Goal: Manage account settings

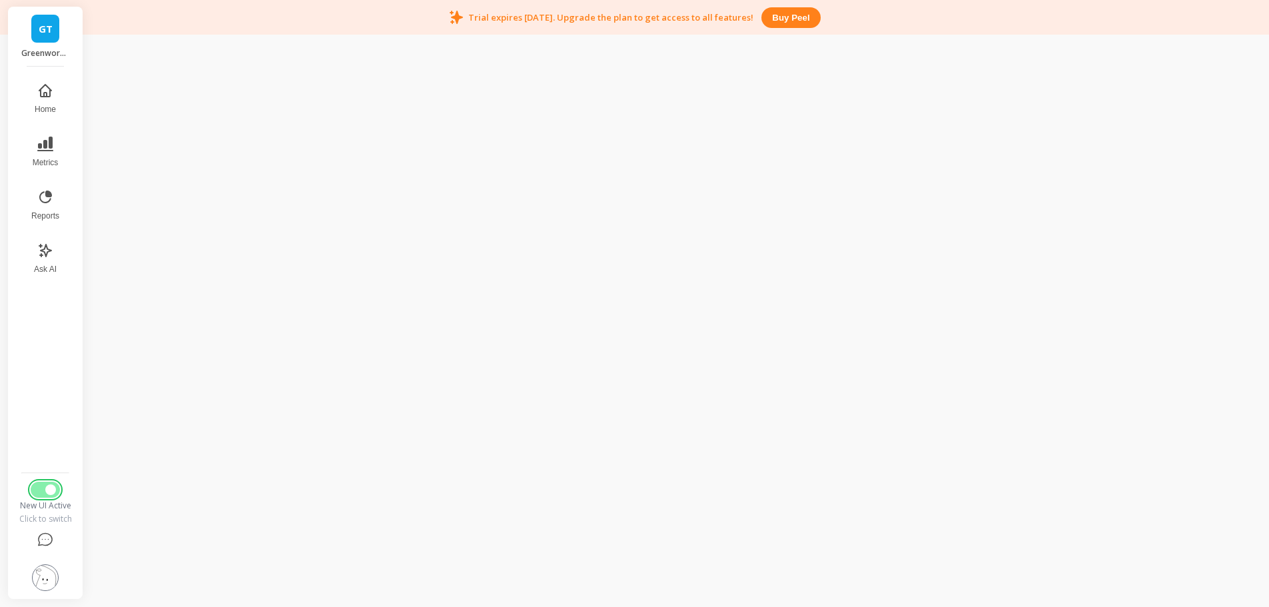
click at [51, 488] on span "Switch to Legacy UI" at bounding box center [50, 489] width 11 height 11
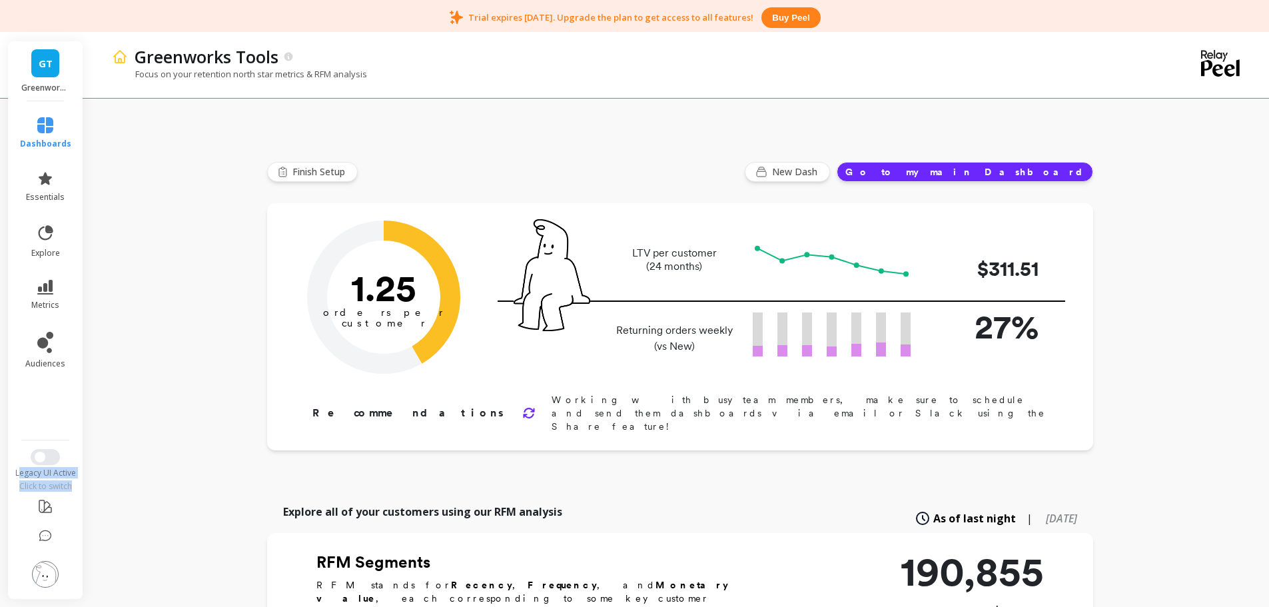
drag, startPoint x: 21, startPoint y: 474, endPoint x: 82, endPoint y: 482, distance: 61.8
click at [82, 482] on div "Legacy UI Active Click to switch" at bounding box center [46, 470] width 78 height 43
click at [79, 484] on div "Click to switch" at bounding box center [46, 486] width 78 height 11
drag, startPoint x: 77, startPoint y: 486, endPoint x: 7, endPoint y: 474, distance: 71.1
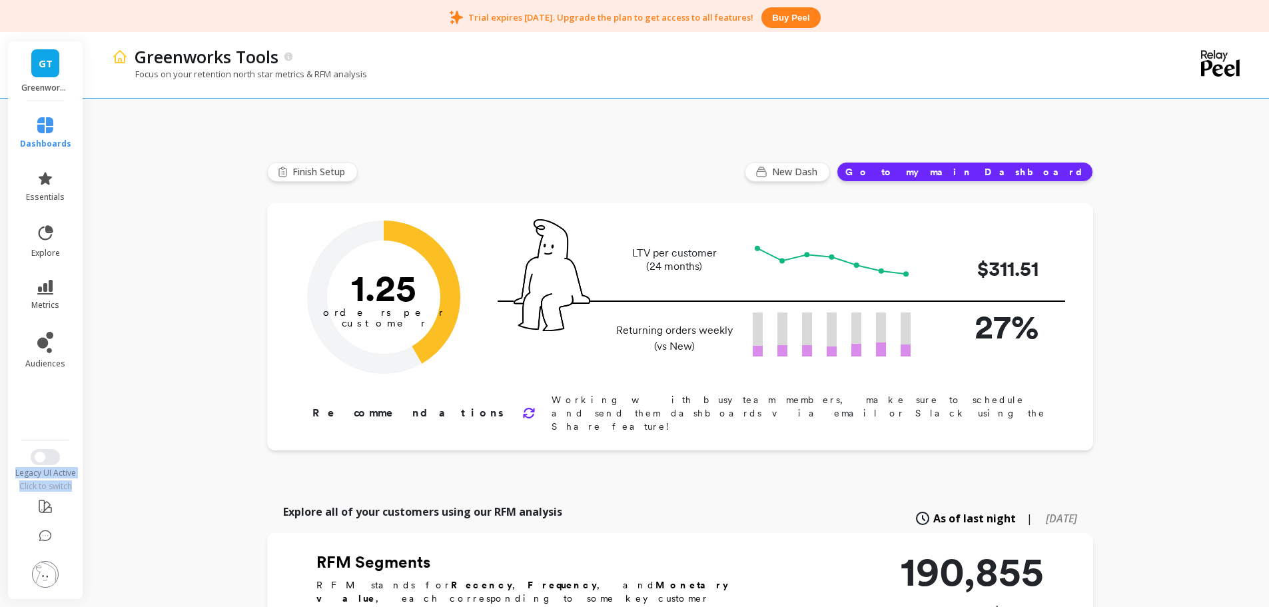
click at [79, 472] on div "Legacy UI Active" at bounding box center [46, 473] width 78 height 11
drag, startPoint x: 78, startPoint y: 472, endPoint x: 21, endPoint y: 471, distance: 56.7
click at [21, 471] on div "Legacy UI Active" at bounding box center [46, 473] width 78 height 11
